Goal: Task Accomplishment & Management: Use online tool/utility

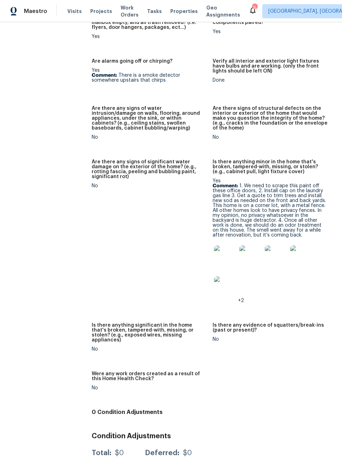
scroll to position [484, 0]
click at [224, 255] on img at bounding box center [225, 257] width 23 height 23
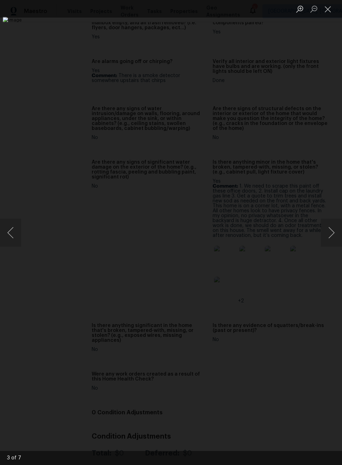
click at [337, 233] on button "Next image" at bounding box center [331, 233] width 21 height 28
click at [327, 10] on button "Close lightbox" at bounding box center [328, 9] width 14 height 12
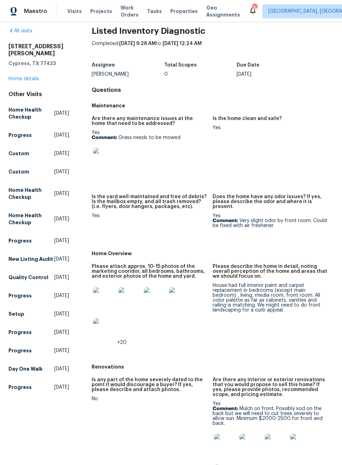
scroll to position [9, 0]
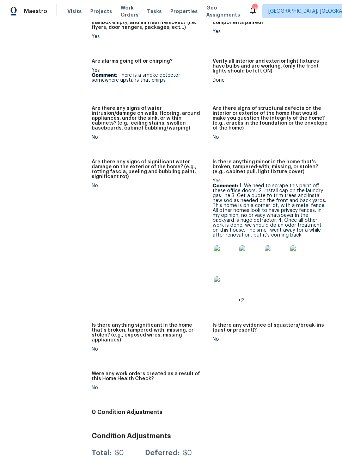
scroll to position [484, 0]
click at [228, 287] on img at bounding box center [225, 288] width 23 height 23
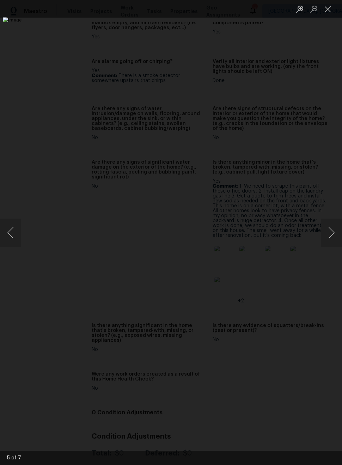
click at [323, 12] on button "Close lightbox" at bounding box center [328, 9] width 14 height 12
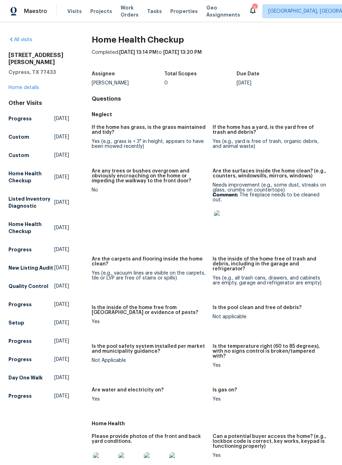
click at [33, 87] on link "Home details" at bounding box center [23, 87] width 31 height 5
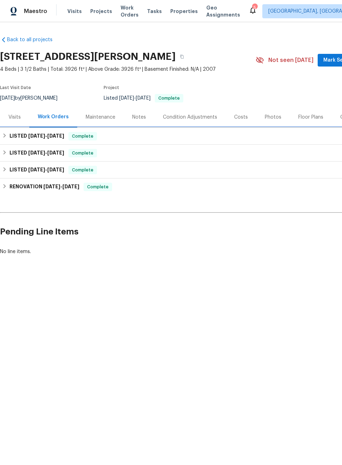
click at [61, 137] on span "6/26/25" at bounding box center [55, 136] width 17 height 5
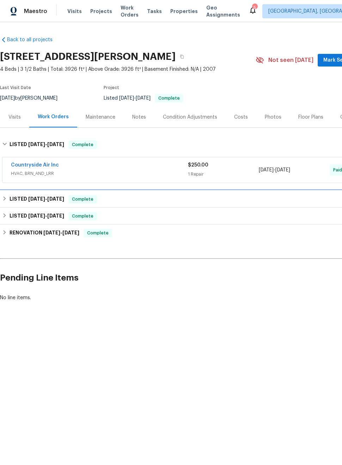
click at [63, 205] on div "LISTED 6/9/25 - 6/11/25 Complete" at bounding box center [199, 199] width 398 height 17
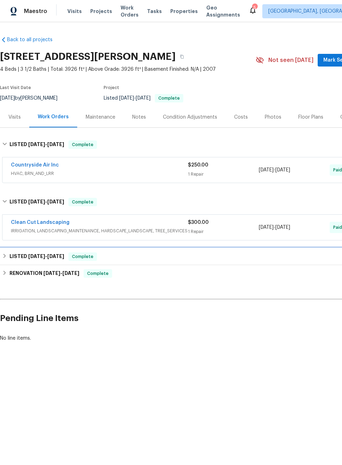
click at [60, 257] on span "[DATE]" at bounding box center [55, 256] width 17 height 5
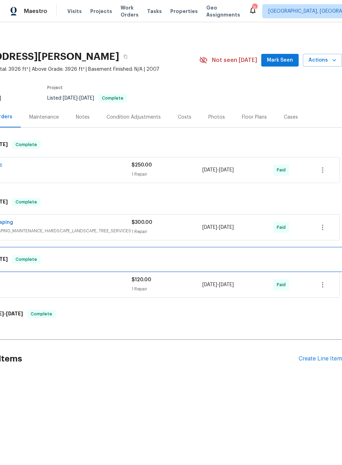
scroll to position [0, 56]
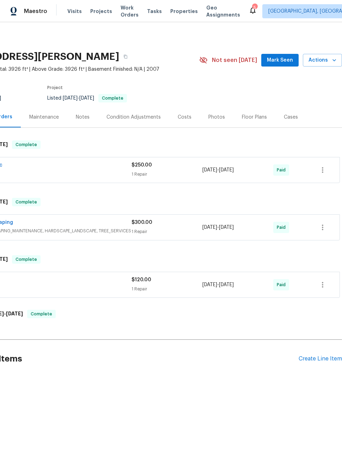
click at [312, 359] on div "Create Line Item" at bounding box center [319, 359] width 43 height 7
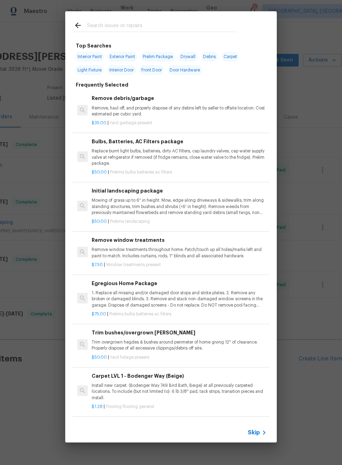
click at [221, 155] on p "Replace burnt light bulbs, batteries, dirty AC filters, cap laundry valves, cap…" at bounding box center [179, 157] width 175 height 18
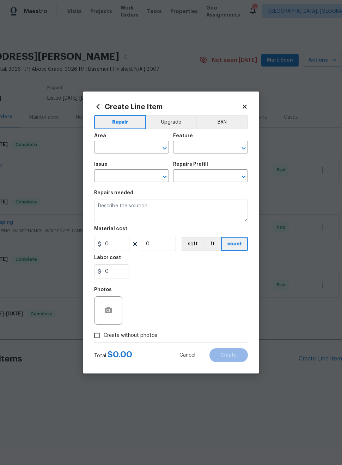
type input "Home Readiness Packages"
type input "Bulbs, Batteries, AC Filters"
type input "Bulbs, Batteries, AC Filters package $50.00"
type textarea "Replace burnt light bulbs, batteries, dirty AC filters, cap laundry valves, cap…"
type input "50"
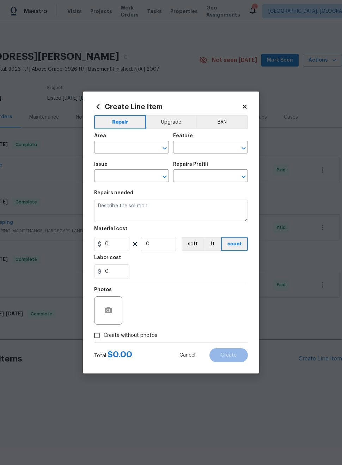
type input "1"
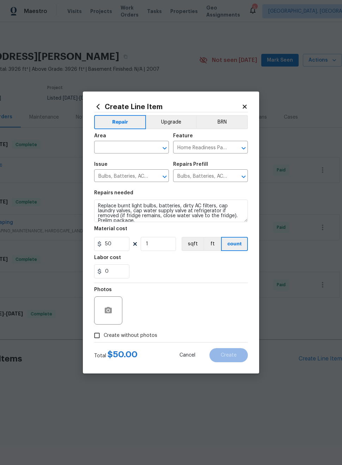
click at [128, 147] on input "text" at bounding box center [121, 148] width 55 height 11
click at [156, 181] on li "Interior Overall" at bounding box center [131, 175] width 75 height 12
type input "Interior Overall"
click at [193, 279] on div "0" at bounding box center [171, 272] width 154 height 14
click at [97, 336] on input "Create without photos" at bounding box center [96, 335] width 13 height 13
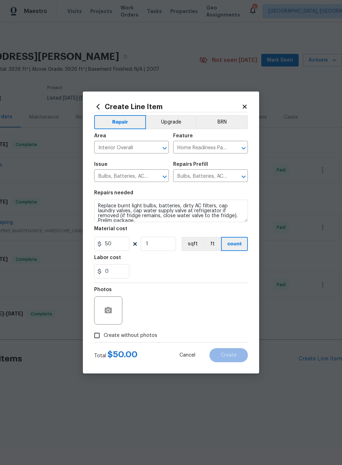
checkbox input "true"
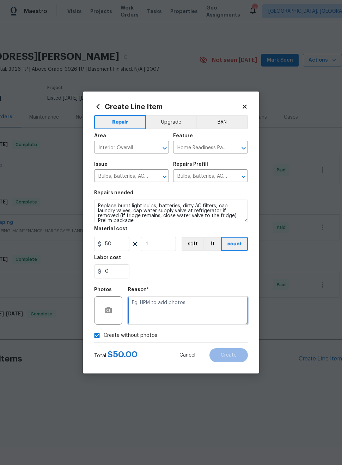
click at [221, 316] on textarea at bounding box center [188, 311] width 120 height 28
type textarea "I"
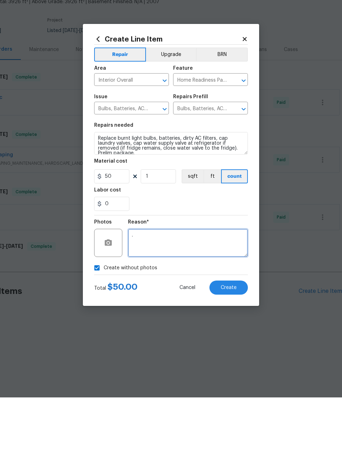
type textarea "."
click at [229, 353] on span "Create" at bounding box center [229, 355] width 16 height 5
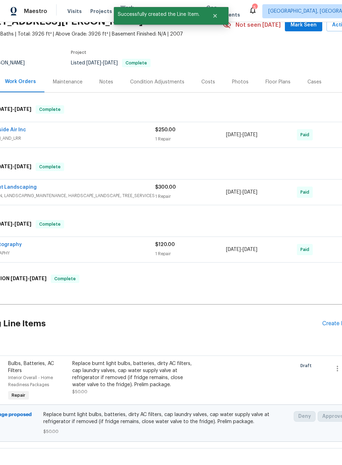
scroll to position [50, 28]
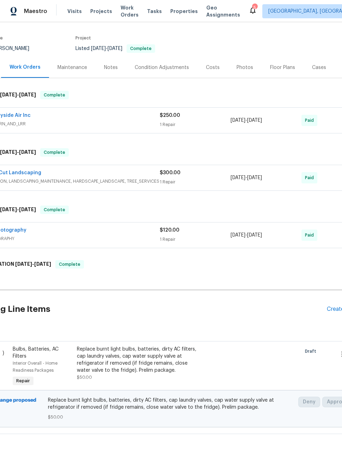
click at [156, 362] on div "Replace burnt light bulbs, batteries, dirty AC filters, cap laundry valves, cap…" at bounding box center [139, 360] width 124 height 28
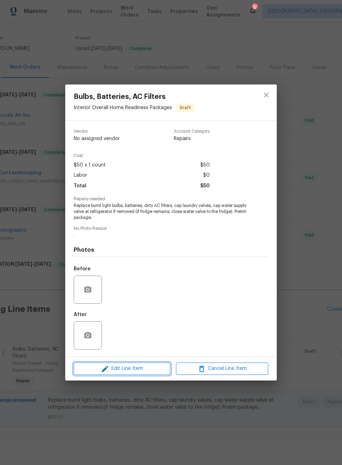
click at [140, 372] on span "Edit Line Item" at bounding box center [122, 369] width 92 height 9
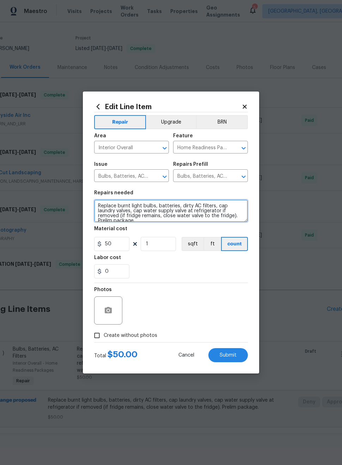
click at [94, 210] on textarea "Replace burnt light bulbs, batteries, dirty AC filters, cap laundry valves, cap…" at bounding box center [171, 211] width 154 height 23
click at [97, 206] on textarea "Replace burnt light bulbs, batteries, dirty AC filters, cap laundry valves, cap…" at bounding box center [171, 211] width 154 height 23
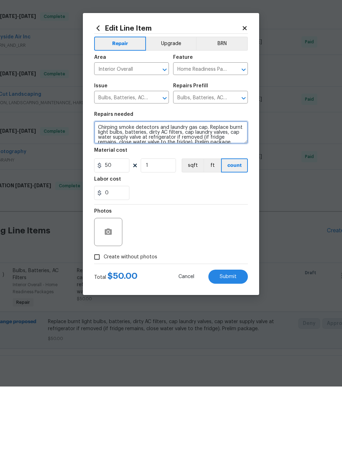
type textarea "Chirping smoke detectors and laundry gas cap. Replace burnt light bulbs, batter…"
click at [223, 349] on button "Submit" at bounding box center [227, 356] width 39 height 14
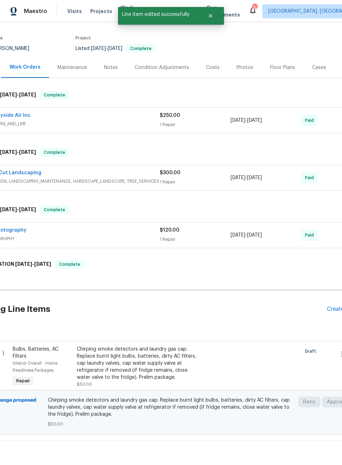
click at [330, 311] on div "Create Line Item" at bounding box center [348, 309] width 43 height 7
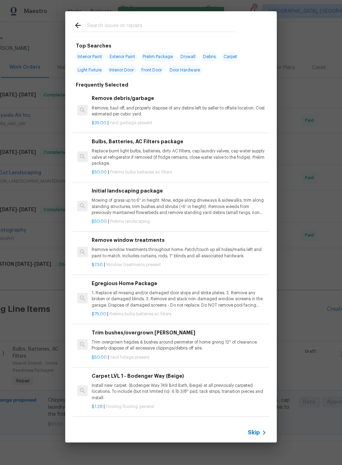
click at [107, 24] on input "text" at bounding box center [161, 26] width 149 height 11
type input "Clean"
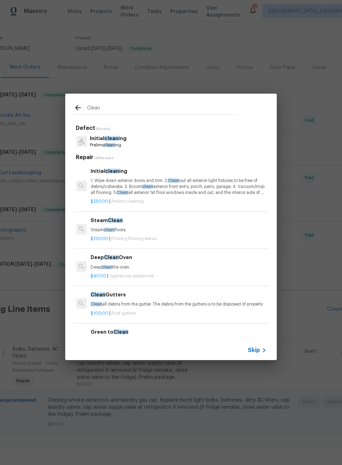
scroll to position [0, 1]
click at [224, 197] on div "$250.00 | Prelims cleaning" at bounding box center [178, 200] width 175 height 9
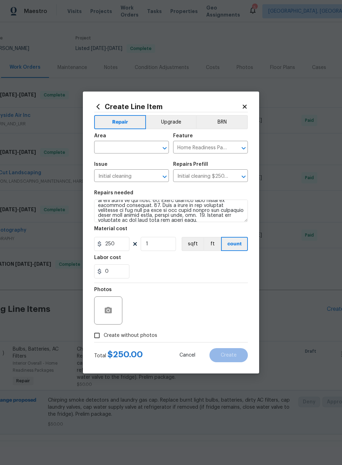
scroll to position [94, 0]
click at [234, 220] on textarea at bounding box center [171, 211] width 154 height 23
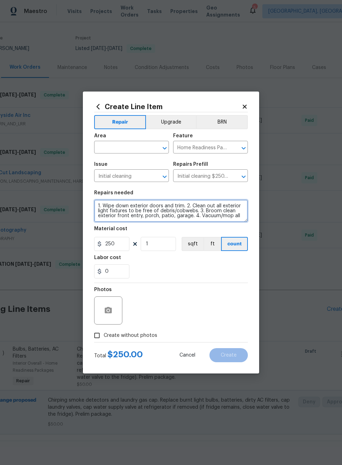
scroll to position [0, 0]
type textarea "1."
type textarea "Remove paint fron glass doors in office"
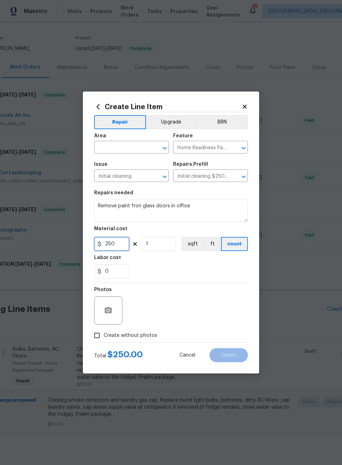
click at [126, 242] on input "250" at bounding box center [111, 244] width 35 height 14
type input "20"
click at [134, 208] on textarea "Remove paint fron glass doors in office" at bounding box center [171, 211] width 154 height 23
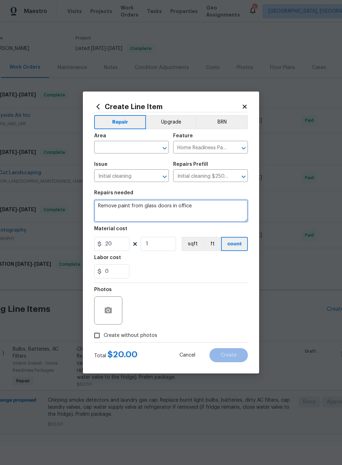
click at [229, 211] on textarea "Remove paint from glass doors in office" at bounding box center [171, 211] width 154 height 23
type textarea "Remove paint from glass doors in office and clean front door and trim"
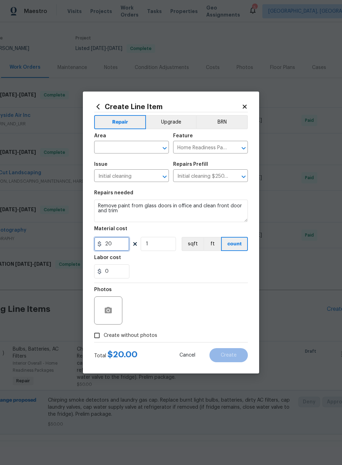
click at [125, 239] on input "20" at bounding box center [111, 244] width 35 height 14
click at [115, 247] on input "20" at bounding box center [111, 244] width 35 height 14
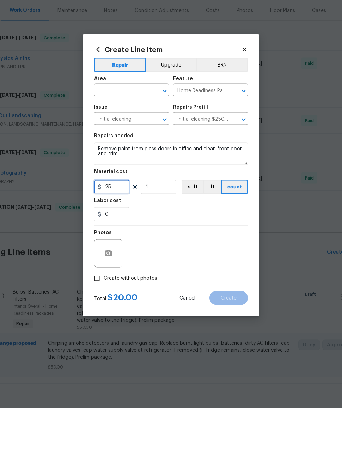
type input "25"
click at [233, 265] on div "0" at bounding box center [171, 272] width 154 height 14
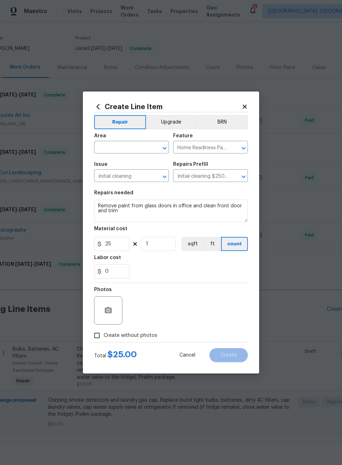
click at [222, 270] on div "0" at bounding box center [171, 272] width 154 height 14
click at [178, 268] on div "0" at bounding box center [171, 272] width 154 height 14
click at [97, 340] on input "Create without photos" at bounding box center [96, 335] width 13 height 13
checkbox input "true"
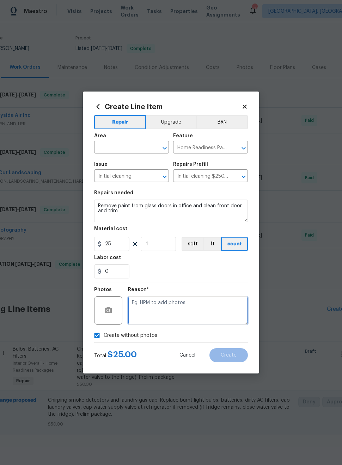
click at [215, 315] on textarea at bounding box center [188, 311] width 120 height 28
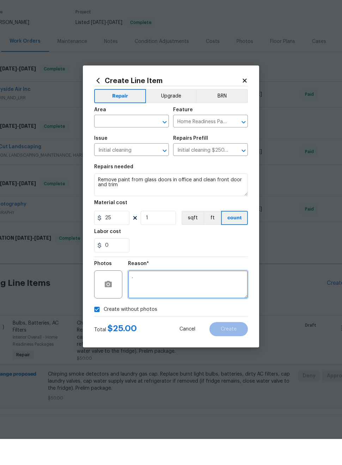
type textarea "."
click at [116, 143] on input "text" at bounding box center [121, 148] width 55 height 11
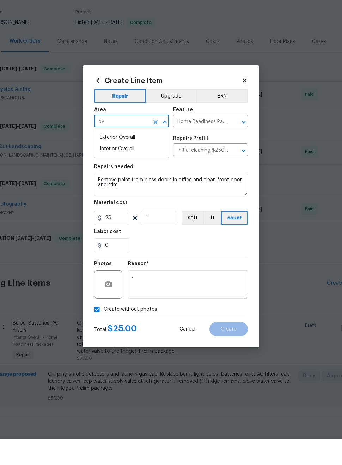
click at [154, 169] on li "Interior Overall" at bounding box center [131, 175] width 75 height 12
type input "Interior Overall"
click at [216, 265] on div "0" at bounding box center [171, 272] width 154 height 14
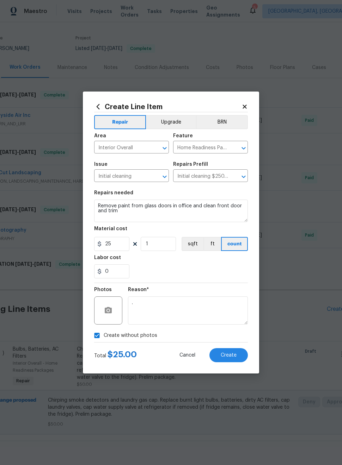
click at [234, 357] on span "Create" at bounding box center [229, 355] width 16 height 5
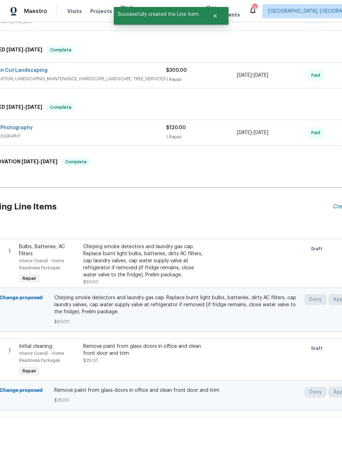
scroll to position [153, 22]
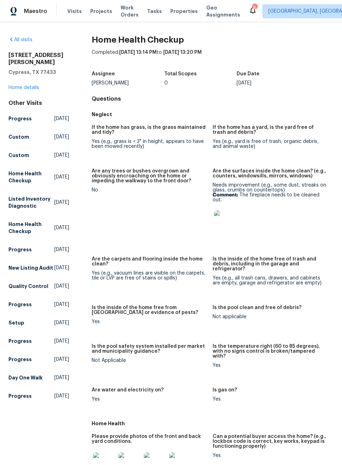
click at [15, 84] on div "[STREET_ADDRESS][PERSON_NAME] Home details" at bounding box center [38, 71] width 61 height 39
click at [27, 89] on link "Home details" at bounding box center [23, 87] width 31 height 5
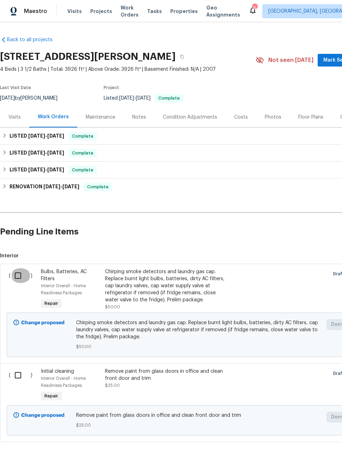
click at [21, 278] on input "checkbox" at bounding box center [21, 276] width 20 height 15
checkbox input "true"
click at [19, 376] on input "checkbox" at bounding box center [21, 375] width 20 height 15
checkbox input "true"
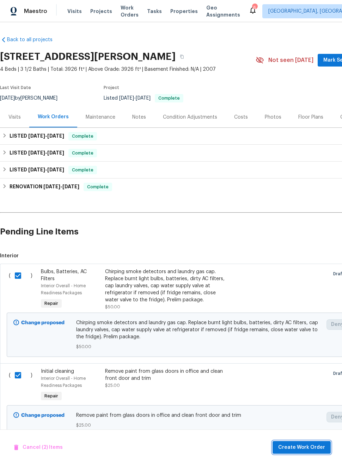
click at [307, 447] on span "Create Work Order" at bounding box center [301, 448] width 47 height 9
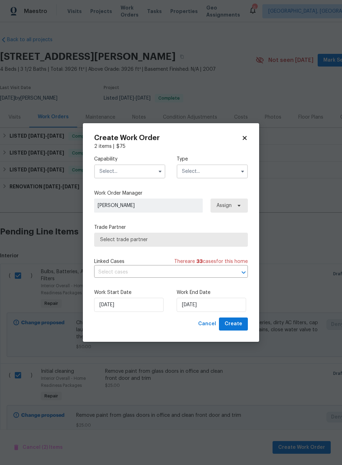
click at [134, 169] on input "text" at bounding box center [129, 172] width 71 height 14
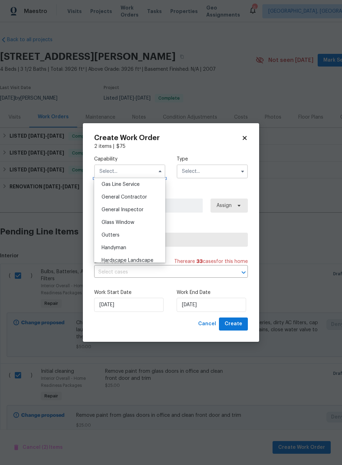
scroll to position [326, 0]
click at [144, 199] on span "General Contractor" at bounding box center [123, 197] width 45 height 5
type input "General Contractor"
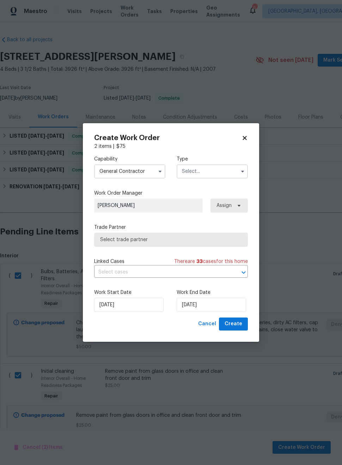
click at [215, 173] on input "text" at bounding box center [212, 172] width 71 height 14
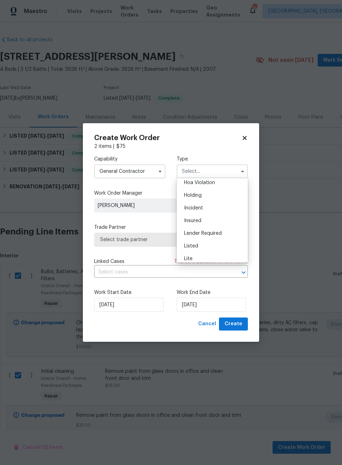
scroll to position [31, 0]
click at [225, 233] on div "Listed" at bounding box center [212, 232] width 68 height 13
type input "Listed"
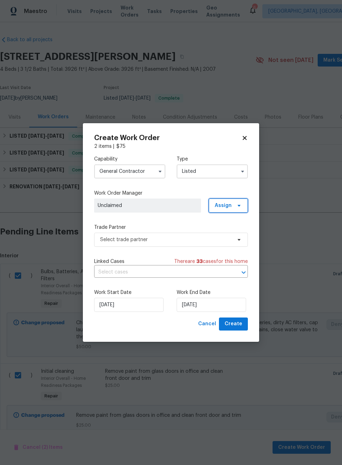
click at [236, 207] on span at bounding box center [238, 206] width 8 height 6
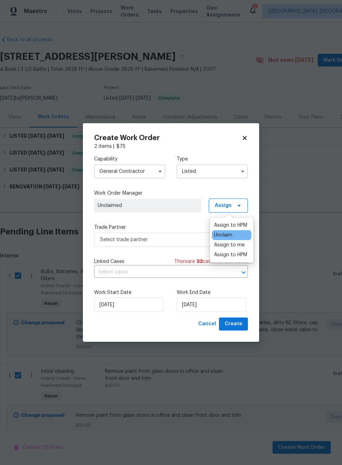
click at [242, 226] on div "Assign to HPM" at bounding box center [230, 225] width 33 height 7
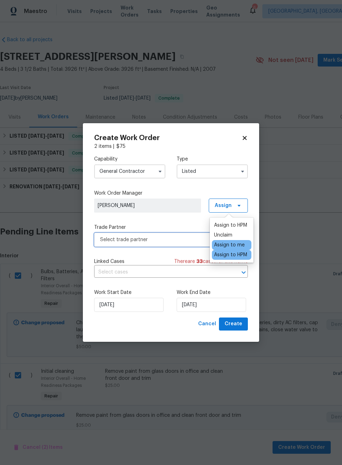
click at [189, 242] on span "Select trade partner" at bounding box center [165, 239] width 131 height 7
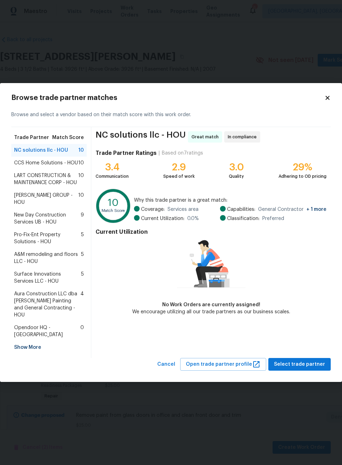
click at [30, 177] on span "LART CONSTRUCTION & MAINTENANCE CORP - HOU" at bounding box center [46, 179] width 64 height 14
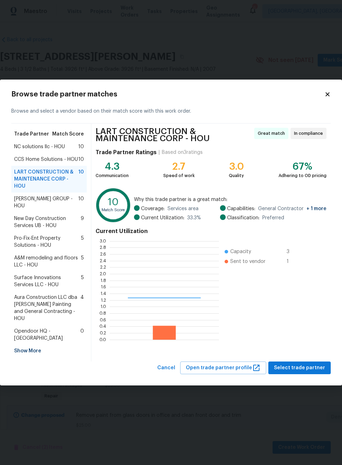
scroll to position [99, 109]
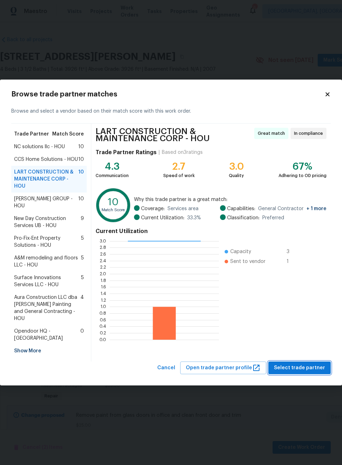
click at [313, 364] on span "Select trade partner" at bounding box center [299, 368] width 51 height 9
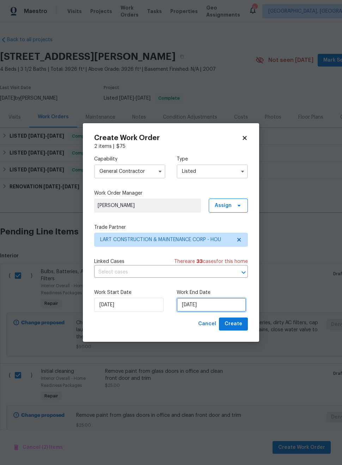
click at [221, 309] on input "[DATE]" at bounding box center [211, 305] width 69 height 14
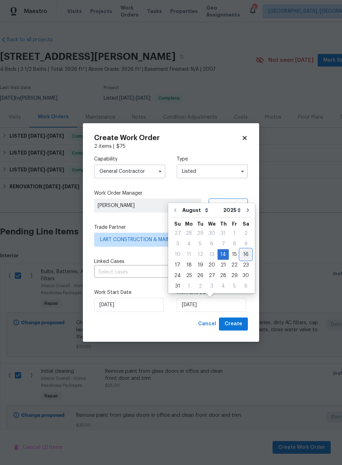
click at [243, 258] on div "16" at bounding box center [245, 255] width 11 height 10
type input "[DATE]"
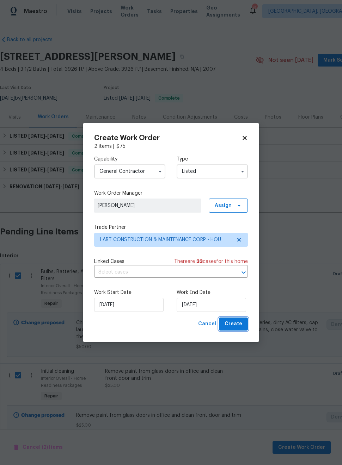
click at [236, 326] on span "Create" at bounding box center [233, 324] width 18 height 9
checkbox input "false"
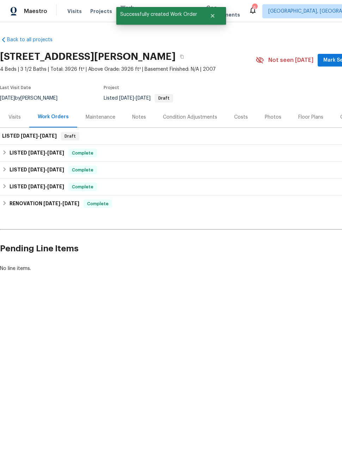
scroll to position [0, 0]
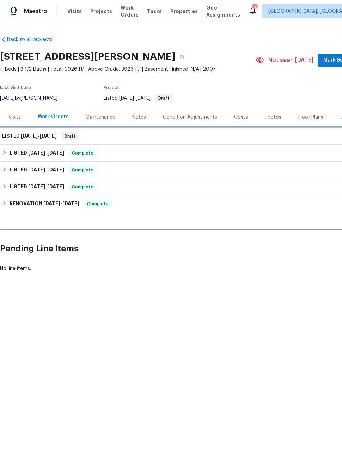
click at [21, 137] on span "[DATE]" at bounding box center [29, 136] width 17 height 5
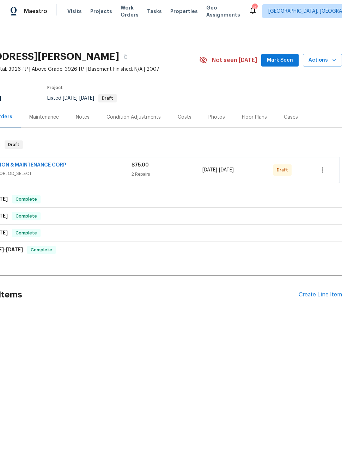
scroll to position [0, 56]
click at [319, 179] on div "LART CONSTRUCTION & MAINTENANCE CORP GENERAL_CONTRACTOR, OD_SELECT $75.00 2 Rep…" at bounding box center [142, 170] width 393 height 25
click at [324, 172] on icon "button" at bounding box center [322, 170] width 8 height 8
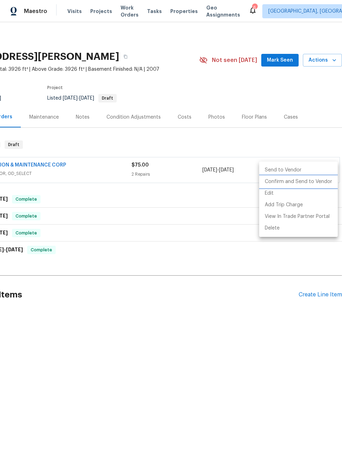
click at [314, 185] on li "Confirm and Send to Vendor" at bounding box center [298, 182] width 79 height 12
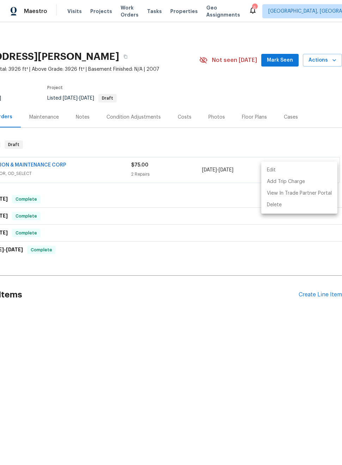
click at [324, 294] on div at bounding box center [171, 232] width 342 height 465
click at [316, 296] on div "Create Line Item" at bounding box center [319, 295] width 43 height 7
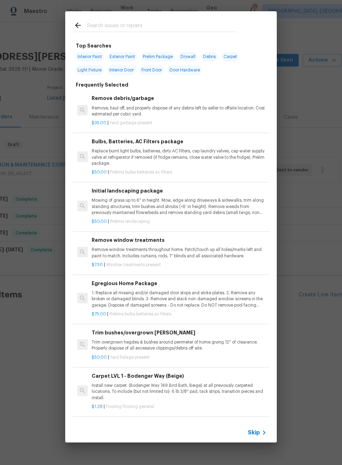
click at [173, 31] on input "text" at bounding box center [161, 26] width 149 height 11
type input "Odor"
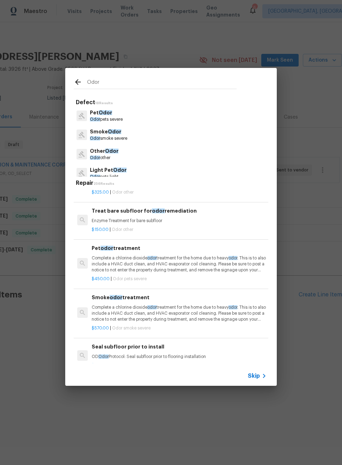
scroll to position [79, 0]
click at [140, 270] on p "Complete a chlorine dioxide odor treatment for the home due to heavy odor . Thi…" at bounding box center [179, 264] width 175 height 18
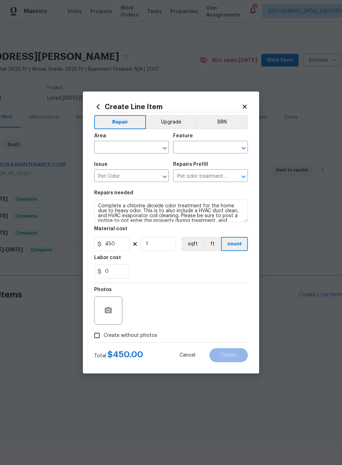
click at [128, 150] on input "text" at bounding box center [121, 148] width 55 height 11
click at [158, 177] on li "Interior Overall" at bounding box center [131, 175] width 75 height 12
type input "Interior Overall"
click at [221, 153] on input "text" at bounding box center [200, 148] width 55 height 11
click at [189, 186] on li "Odor" at bounding box center [210, 181] width 75 height 12
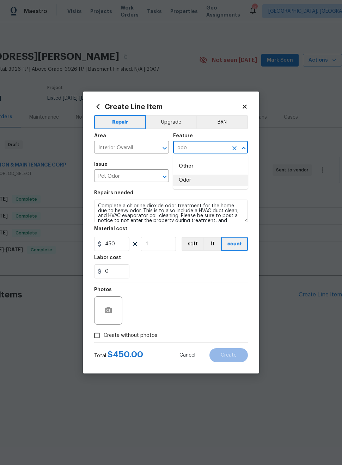
type input "Odor"
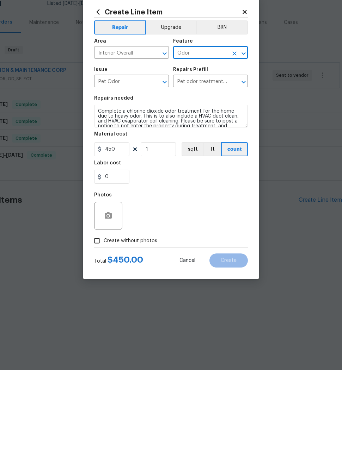
click at [94, 329] on input "Create without photos" at bounding box center [96, 335] width 13 height 13
checkbox input "true"
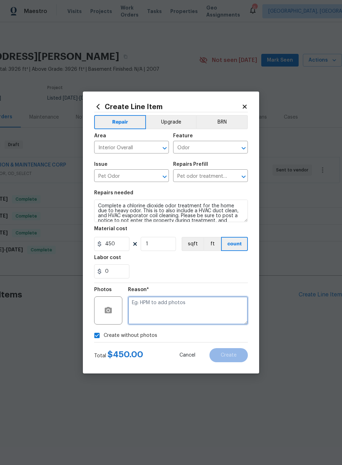
click at [188, 302] on textarea at bounding box center [188, 311] width 120 height 28
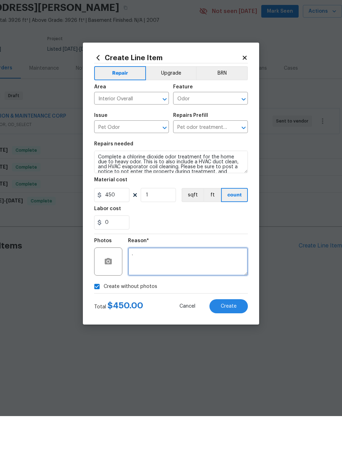
type textarea "."
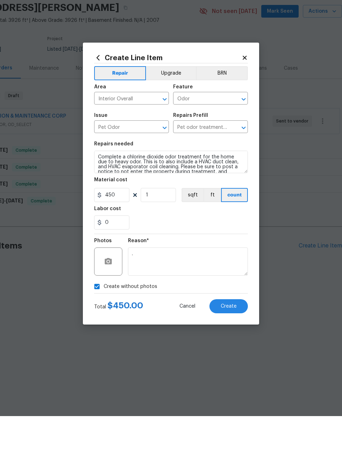
click at [232, 349] on button "Create" at bounding box center [228, 356] width 38 height 14
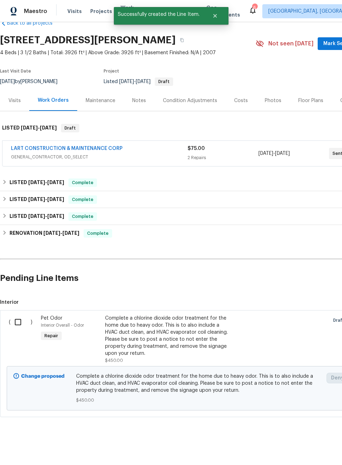
scroll to position [17, 0]
click at [17, 319] on input "checkbox" at bounding box center [21, 322] width 20 height 15
checkbox input "true"
click at [312, 452] on button "Create Work Order" at bounding box center [301, 448] width 58 height 13
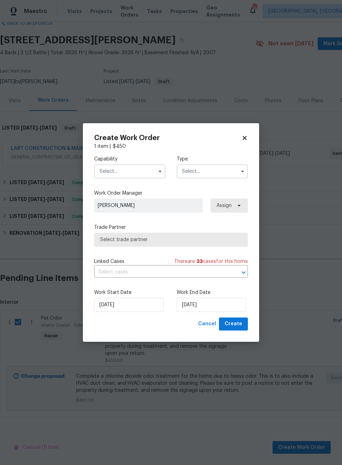
click at [137, 167] on input "text" at bounding box center [129, 172] width 71 height 14
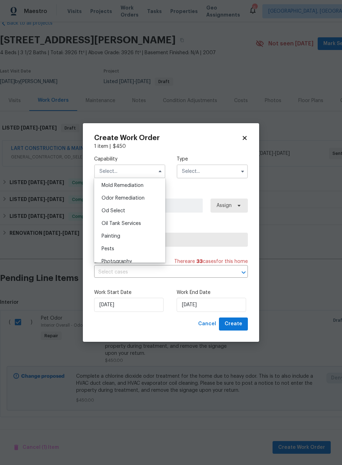
scroll to position [541, 0]
click at [117, 200] on span "Odor Remediation" at bounding box center [122, 199] width 43 height 5
type input "Odor Remediation"
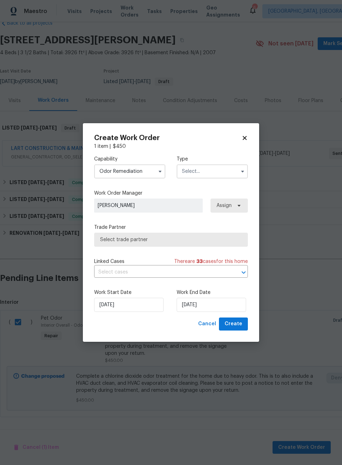
click at [227, 168] on input "text" at bounding box center [212, 172] width 71 height 14
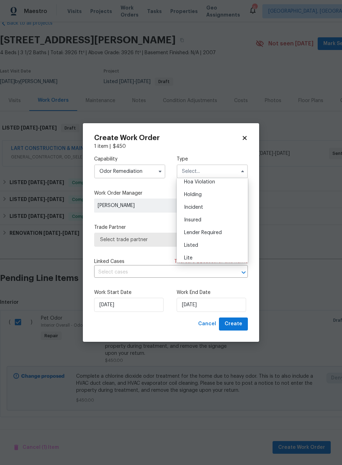
scroll to position [18, 0]
click at [211, 249] on div "Listed" at bounding box center [212, 245] width 68 height 13
type input "Listed"
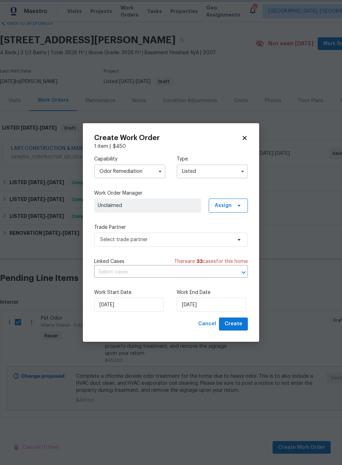
scroll to position [0, 0]
click at [234, 206] on span at bounding box center [238, 206] width 8 height 6
click at [241, 223] on div "Assign to HPM" at bounding box center [230, 225] width 33 height 7
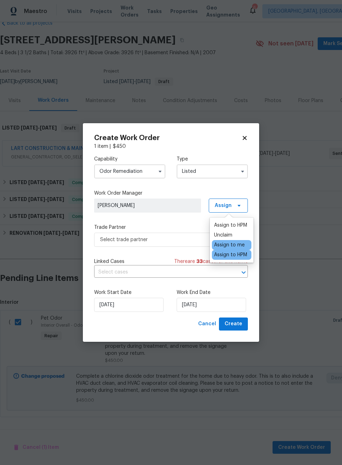
click at [240, 225] on div "Assign to HPM" at bounding box center [230, 225] width 33 height 7
click at [230, 229] on div "Assign to HPM" at bounding box center [230, 225] width 33 height 7
click at [116, 239] on span "Select trade partner" at bounding box center [165, 239] width 131 height 7
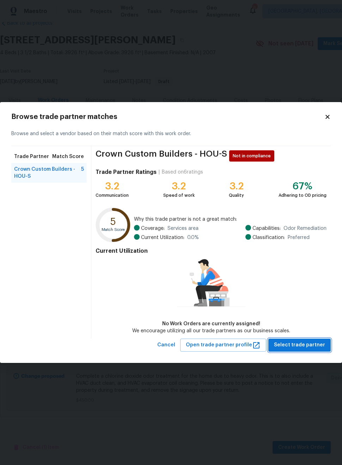
click at [312, 345] on span "Select trade partner" at bounding box center [299, 345] width 51 height 9
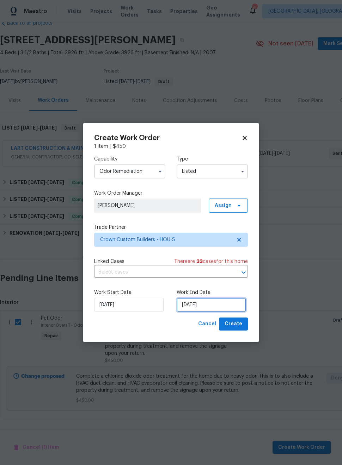
click at [223, 304] on input "[DATE]" at bounding box center [211, 305] width 69 height 14
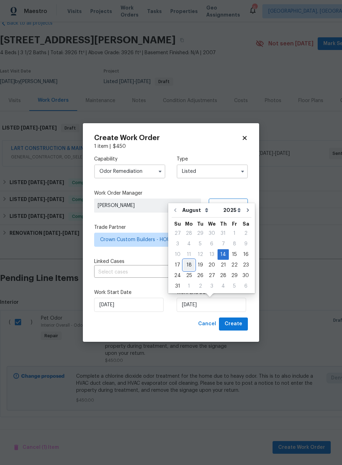
click at [188, 263] on div "18" at bounding box center [188, 265] width 11 height 10
type input "[DATE]"
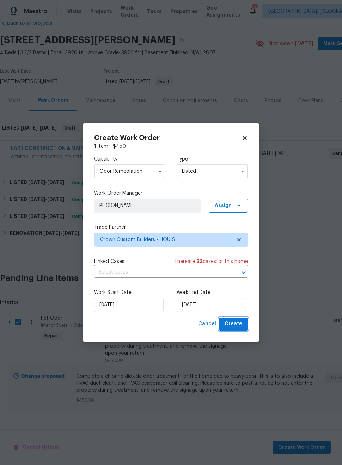
click at [236, 325] on span "Create" at bounding box center [233, 324] width 18 height 9
checkbox input "false"
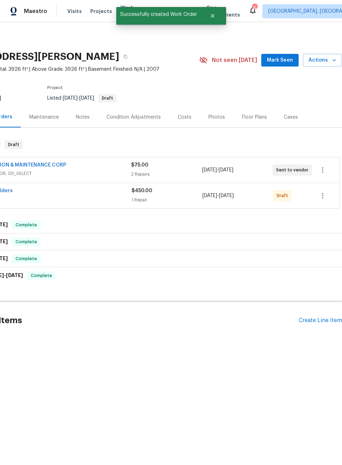
scroll to position [0, 56]
click at [320, 320] on div "Create Line Item" at bounding box center [319, 320] width 43 height 7
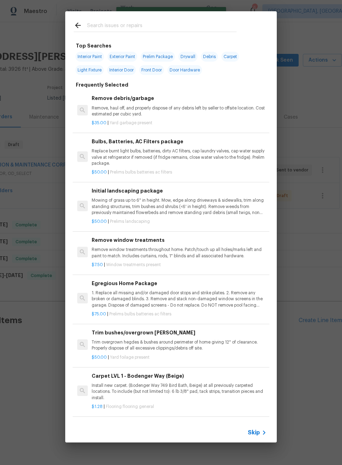
click at [162, 32] on input "text" at bounding box center [161, 26] width 149 height 11
type input "Lands"
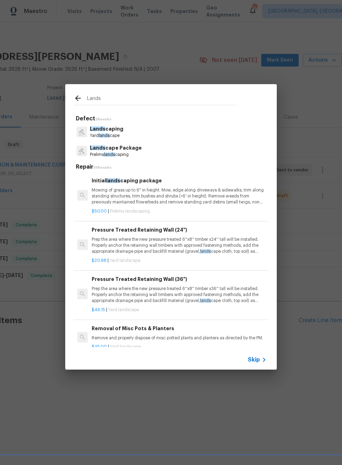
click at [106, 138] on span "lands" at bounding box center [104, 136] width 11 height 4
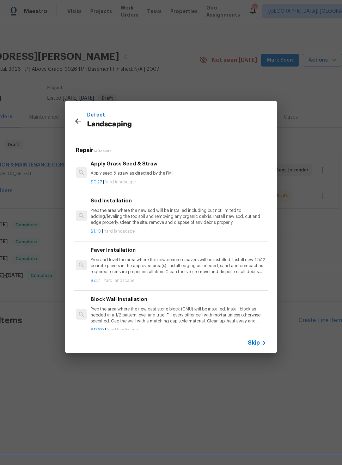
scroll to position [136, 0]
click at [117, 212] on p "Prep the area where the new sod will be installed including but not limited to …" at bounding box center [178, 217] width 175 height 18
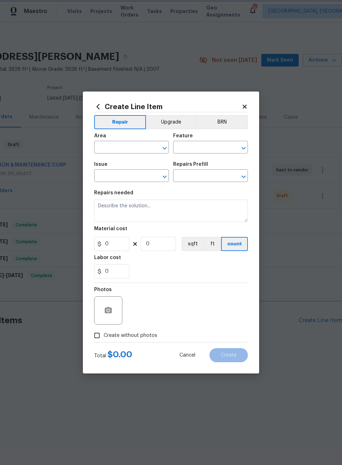
type input "Landscaping"
type input "Sod Installation $1.10"
type textarea "Prep the area where the new sod will be installed including but not limited to …"
type input "1.1"
type input "1"
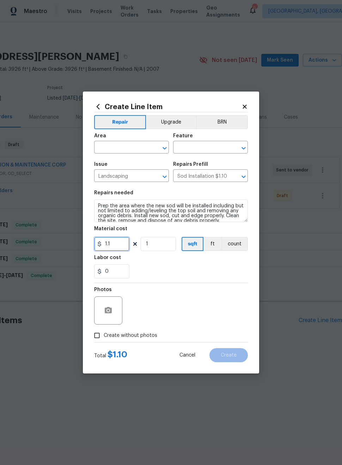
click at [122, 248] on input "1.1" at bounding box center [111, 244] width 35 height 14
type input "1"
click at [97, 210] on textarea "Prep the area where the new sod will be installed including but not limited to …" at bounding box center [171, 211] width 154 height 23
click at [97, 206] on textarea "Prep the area where the new sod will be installed including but not limited to …" at bounding box center [171, 211] width 154 height 23
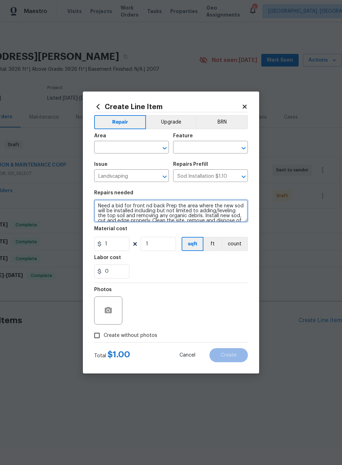
click at [149, 206] on textarea "Need a bid for front nd back Prep the area where the new sod will be installed …" at bounding box center [171, 211] width 154 height 23
click at [166, 205] on textarea "Need a bid for front and back Prep the area where the new sod will be installed…" at bounding box center [171, 211] width 154 height 23
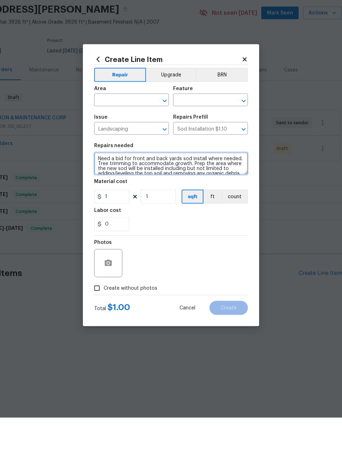
type textarea "Need a bid for front and back yards sod install where needed. Tree trimming to …"
click at [98, 329] on input "Create without photos" at bounding box center [96, 335] width 13 height 13
checkbox input "true"
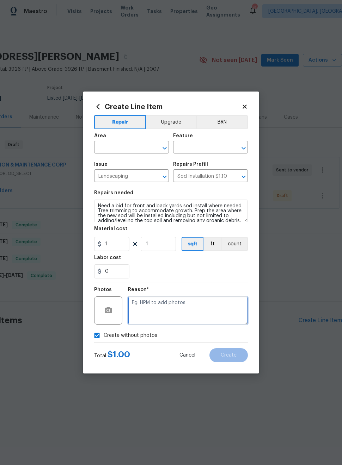
click at [221, 305] on textarea at bounding box center [188, 311] width 120 height 28
type textarea "."
click at [114, 147] on input "text" at bounding box center [121, 148] width 55 height 11
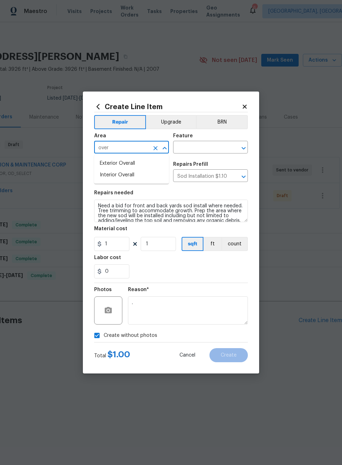
click at [156, 164] on li "Exterior Overall" at bounding box center [131, 164] width 75 height 12
type input "Exterior Overall"
click at [224, 150] on input "text" at bounding box center [200, 148] width 55 height 11
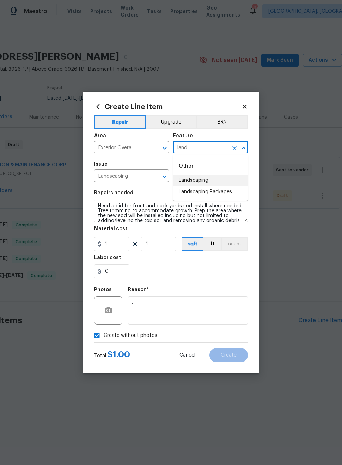
click at [230, 181] on li "Landscaping" at bounding box center [210, 181] width 75 height 12
type input "Landscaping"
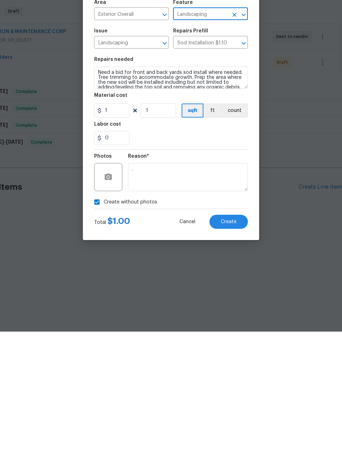
click at [223, 353] on span "Create" at bounding box center [229, 355] width 16 height 5
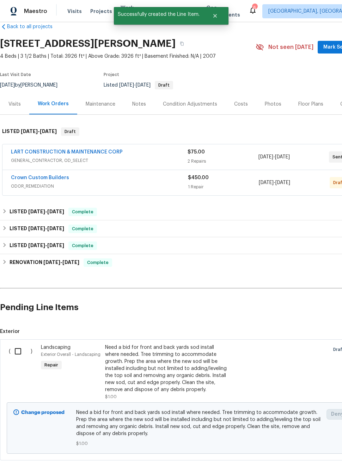
scroll to position [13, 0]
click at [14, 355] on input "checkbox" at bounding box center [21, 351] width 20 height 15
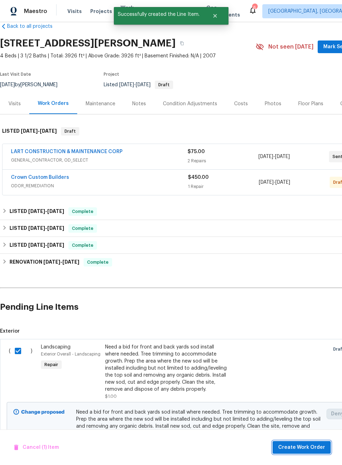
click at [312, 447] on span "Create Work Order" at bounding box center [301, 448] width 47 height 9
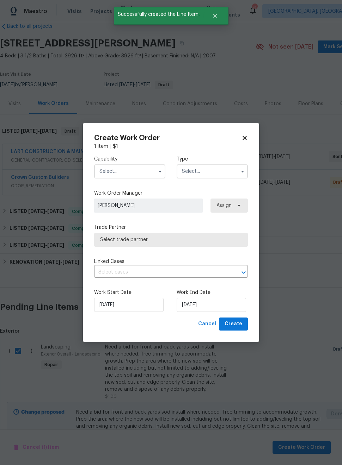
checkbox input "false"
click at [141, 169] on input "text" at bounding box center [129, 172] width 71 height 14
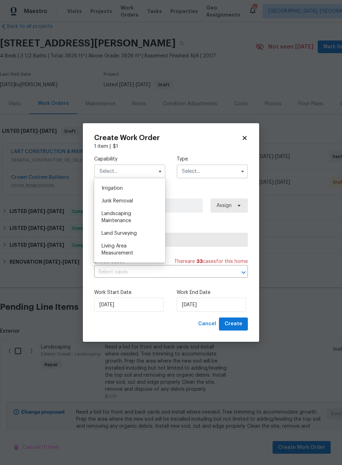
scroll to position [438, 0]
click at [139, 219] on div "Landscaping Maintenance" at bounding box center [130, 215] width 68 height 20
type input "Landscaping Maintenance"
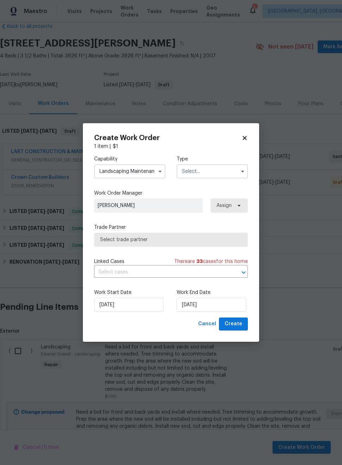
click at [223, 173] on input "text" at bounding box center [212, 172] width 71 height 14
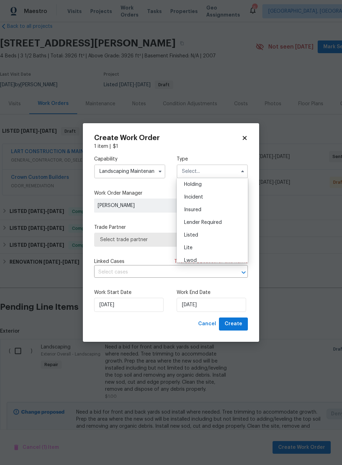
scroll to position [35, 0]
click at [212, 227] on div "Listed" at bounding box center [212, 228] width 68 height 13
type input "Listed"
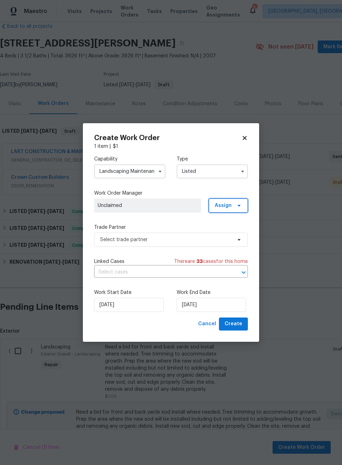
click at [221, 204] on span "Assign" at bounding box center [223, 205] width 17 height 7
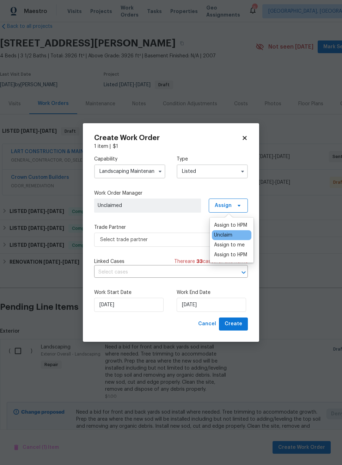
click at [229, 220] on div "Assign to HPM Unclaim Assign to me Assign to HPM" at bounding box center [232, 240] width 44 height 45
click at [234, 226] on div "Assign to HPM" at bounding box center [230, 225] width 33 height 7
click at [186, 264] on span "There are 33 case s for this home" at bounding box center [211, 261] width 74 height 7
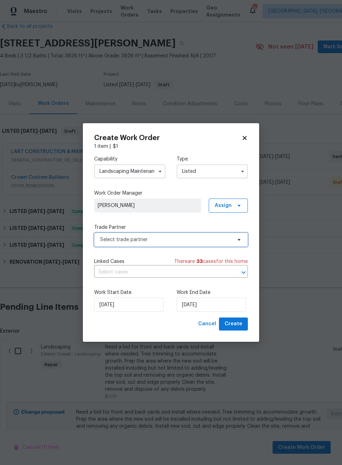
click at [177, 241] on span "Select trade partner" at bounding box center [165, 239] width 131 height 7
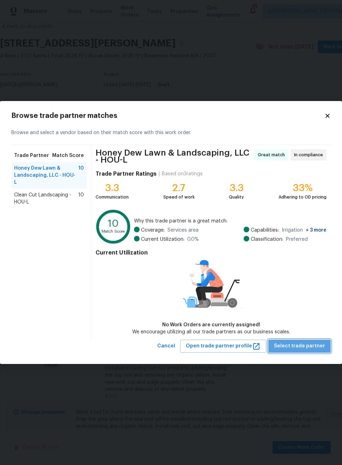
click at [315, 347] on span "Select trade partner" at bounding box center [299, 346] width 51 height 9
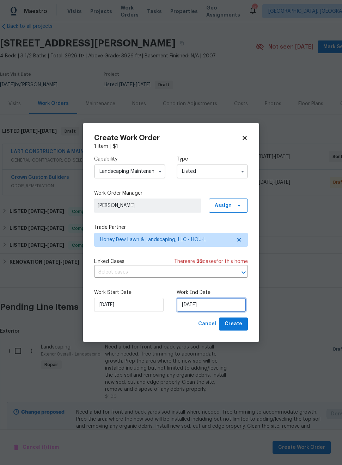
click at [229, 301] on input "[DATE]" at bounding box center [211, 305] width 69 height 14
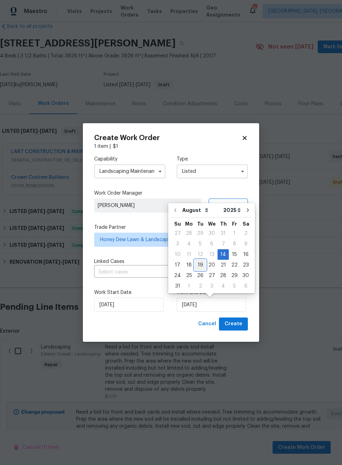
click at [195, 265] on div "19" at bounding box center [200, 265] width 11 height 10
type input "[DATE]"
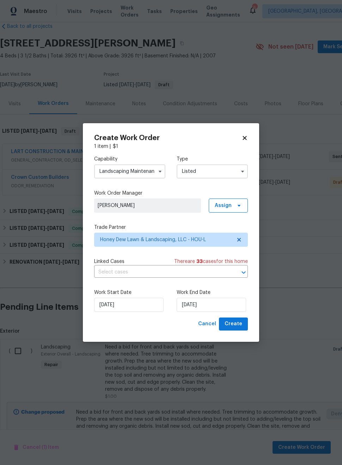
click at [242, 296] on label "Work End Date" at bounding box center [212, 292] width 71 height 7
click at [241, 325] on span "Create" at bounding box center [233, 324] width 18 height 9
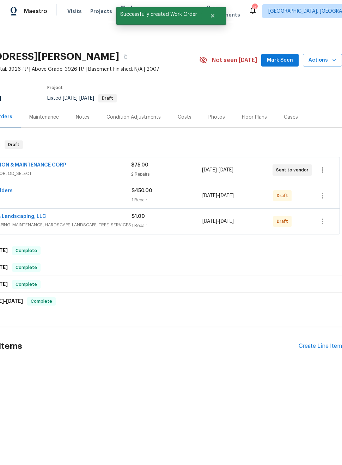
scroll to position [0, 56]
click at [322, 226] on icon "button" at bounding box center [322, 221] width 8 height 8
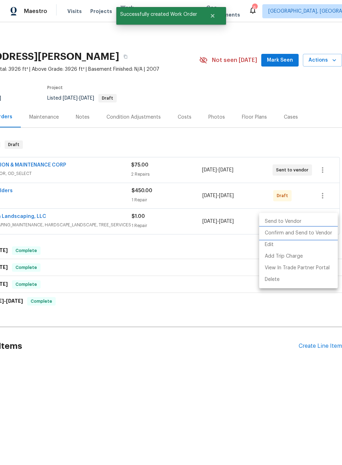
click at [325, 238] on li "Confirm and Send to Vendor" at bounding box center [298, 234] width 79 height 12
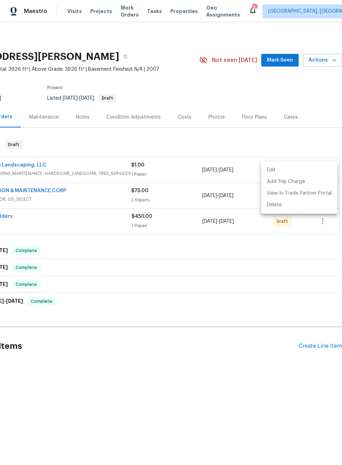
click at [321, 227] on div at bounding box center [171, 232] width 342 height 465
click at [322, 223] on icon "button" at bounding box center [322, 221] width 8 height 8
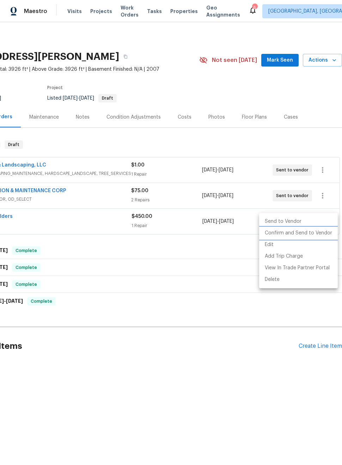
click at [324, 239] on li "Confirm and Send to Vendor" at bounding box center [298, 234] width 79 height 12
